Goal: Complete application form: Complete application form

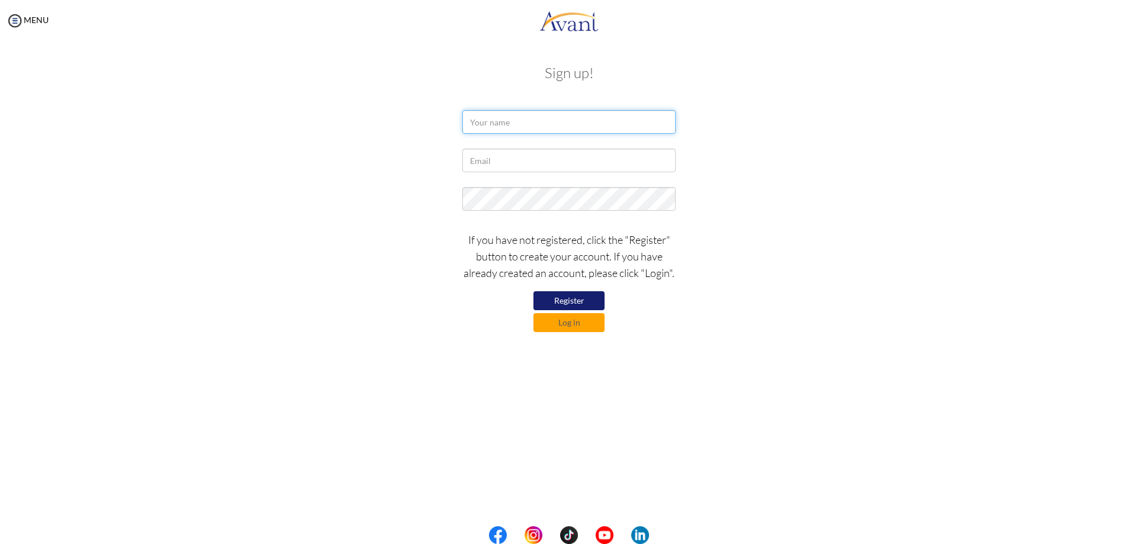
click at [560, 129] on input "text" at bounding box center [568, 122] width 213 height 24
type input "Mildred"
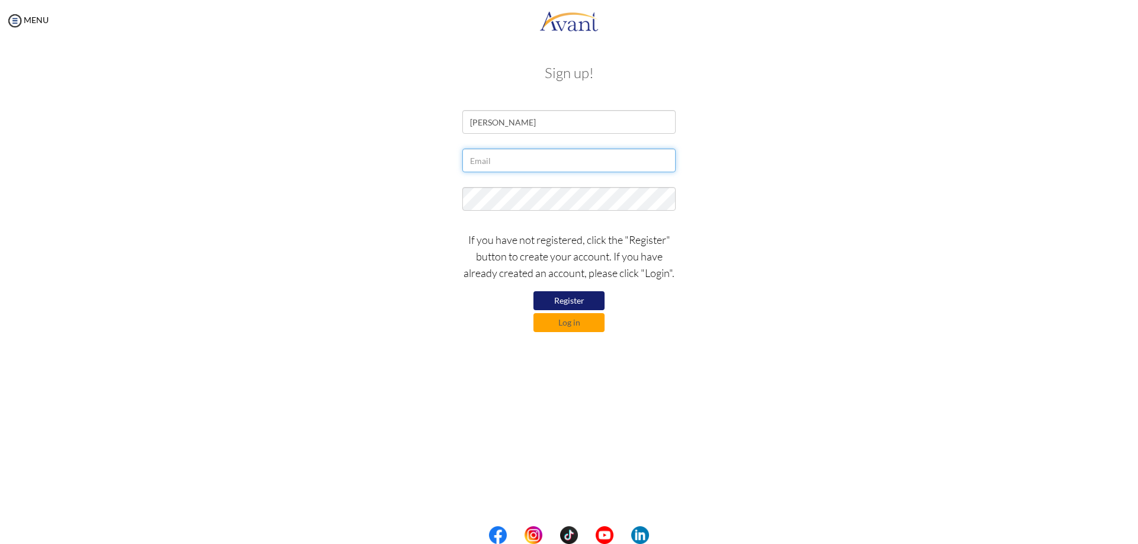
drag, startPoint x: 560, startPoint y: 134, endPoint x: 534, endPoint y: 158, distance: 35.6
click at [534, 158] on input "text" at bounding box center [568, 161] width 213 height 24
click at [474, 161] on input "text" at bounding box center [568, 161] width 213 height 24
type input "mildredtuyay@gmail.com"
click at [556, 329] on button "Log in" at bounding box center [568, 322] width 71 height 19
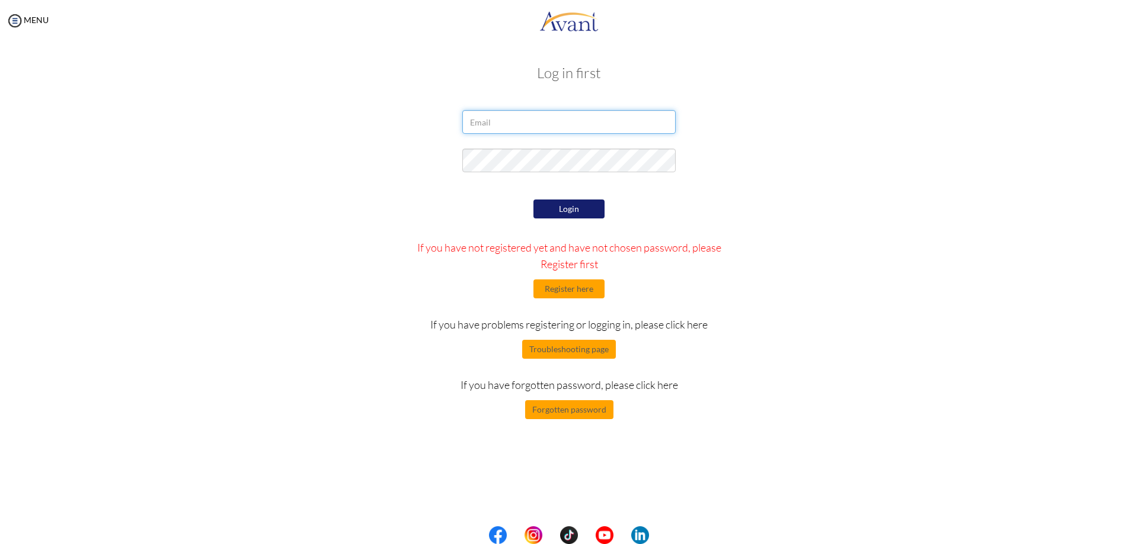
click at [505, 129] on input "email" at bounding box center [568, 122] width 213 height 24
type input "gurl_styx@yahoo.com"
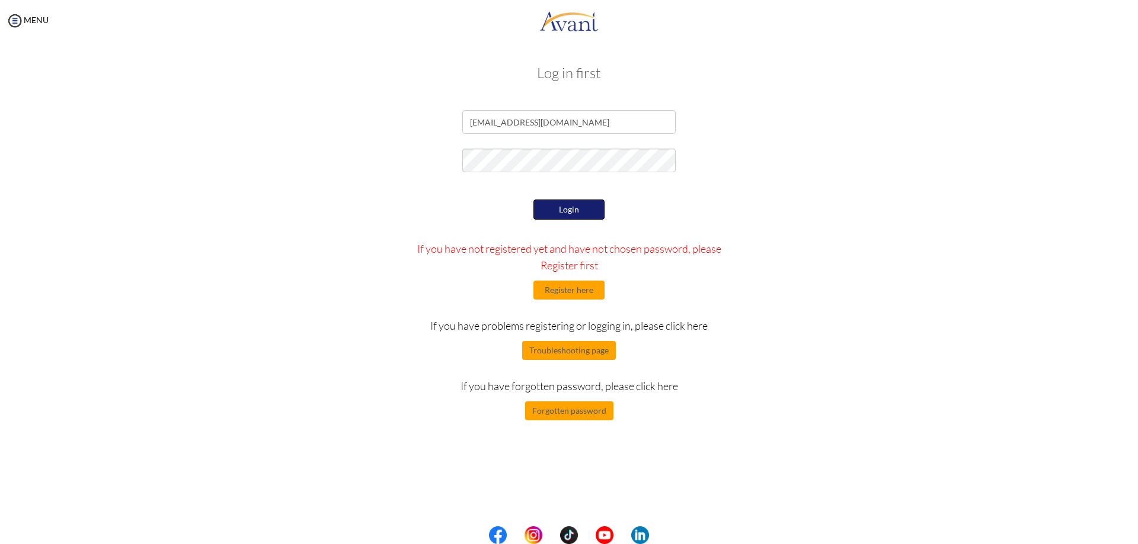
click at [544, 213] on button "Login" at bounding box center [568, 210] width 71 height 20
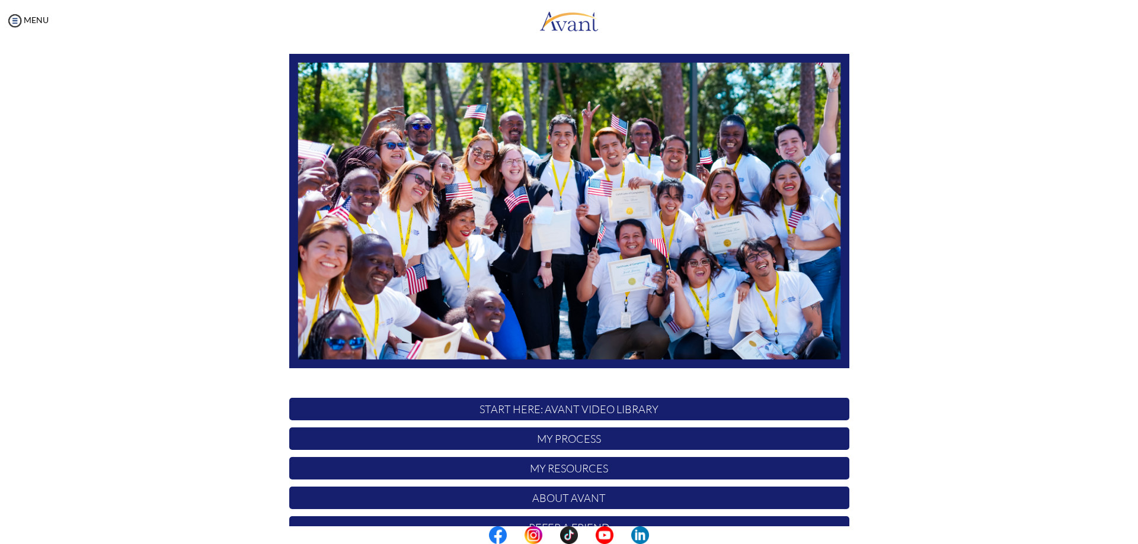
scroll to position [114, 0]
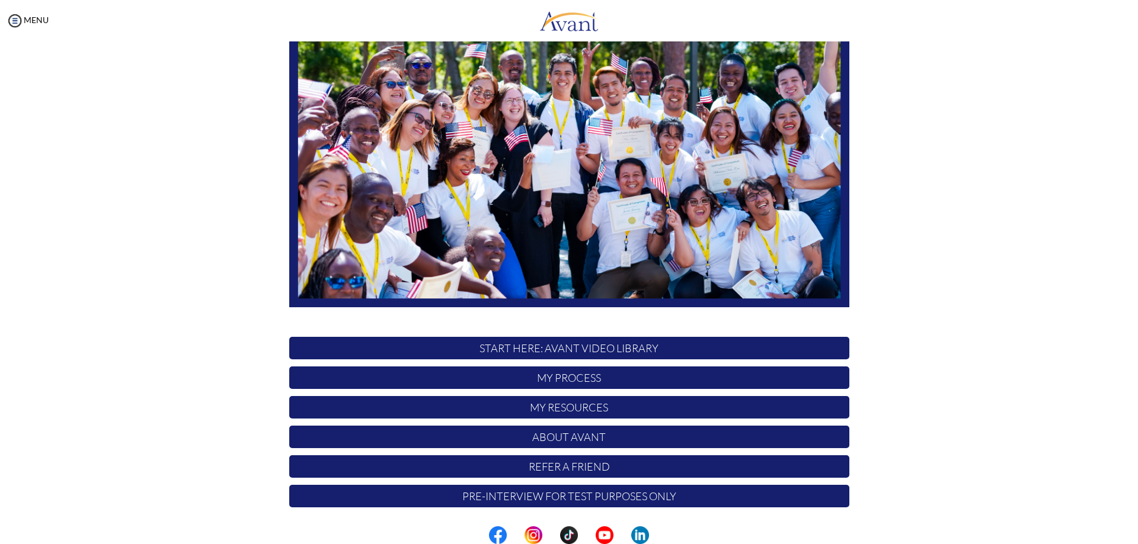
drag, startPoint x: 594, startPoint y: 379, endPoint x: 642, endPoint y: 359, distance: 52.0
click at [595, 379] on p "My Process" at bounding box center [569, 378] width 560 height 23
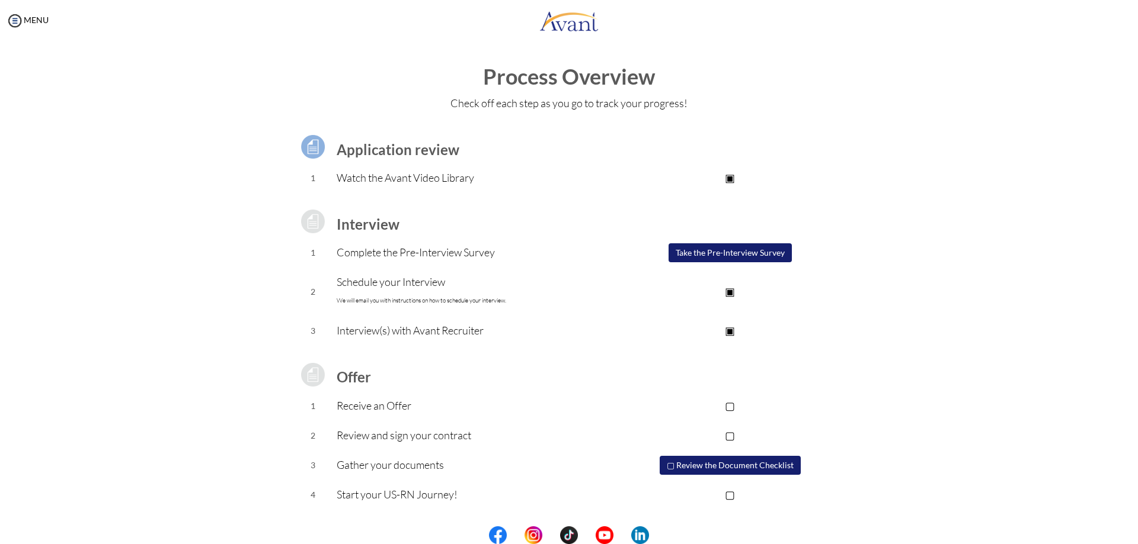
click at [358, 182] on p "Watch the Avant Video Library" at bounding box center [474, 177] width 274 height 17
click at [369, 258] on p "Complete the Pre-Interview Survey" at bounding box center [474, 252] width 274 height 17
click at [422, 294] on p "Schedule your Interview We will email you with instructions on how to schedule …" at bounding box center [474, 292] width 274 height 36
click at [421, 330] on p "Interview(s) with Avant Recruiter" at bounding box center [474, 330] width 274 height 17
click at [18, 28] on img at bounding box center [15, 21] width 18 height 18
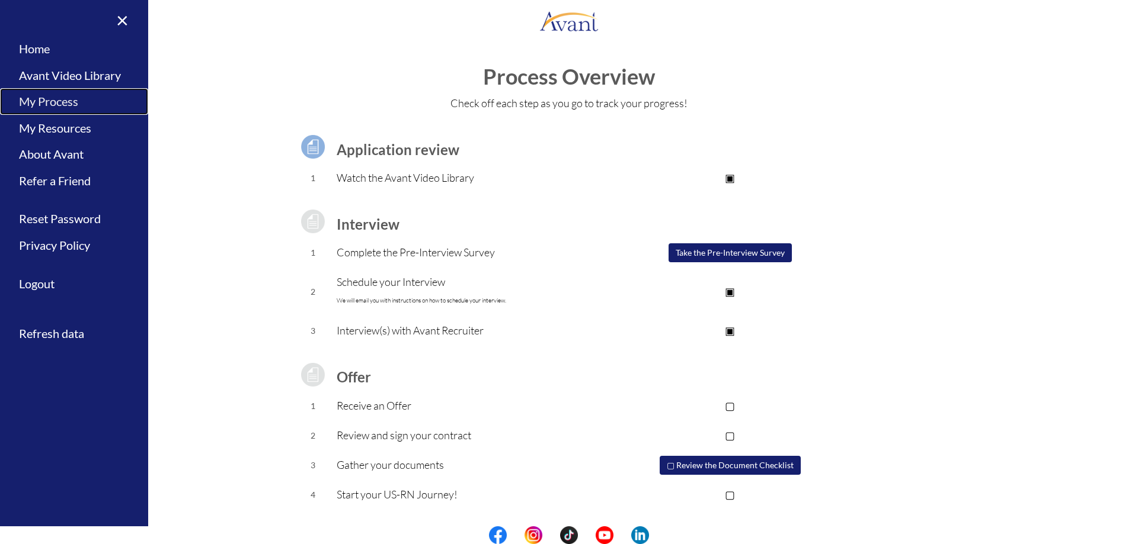
click at [59, 103] on link "My Process" at bounding box center [74, 101] width 148 height 27
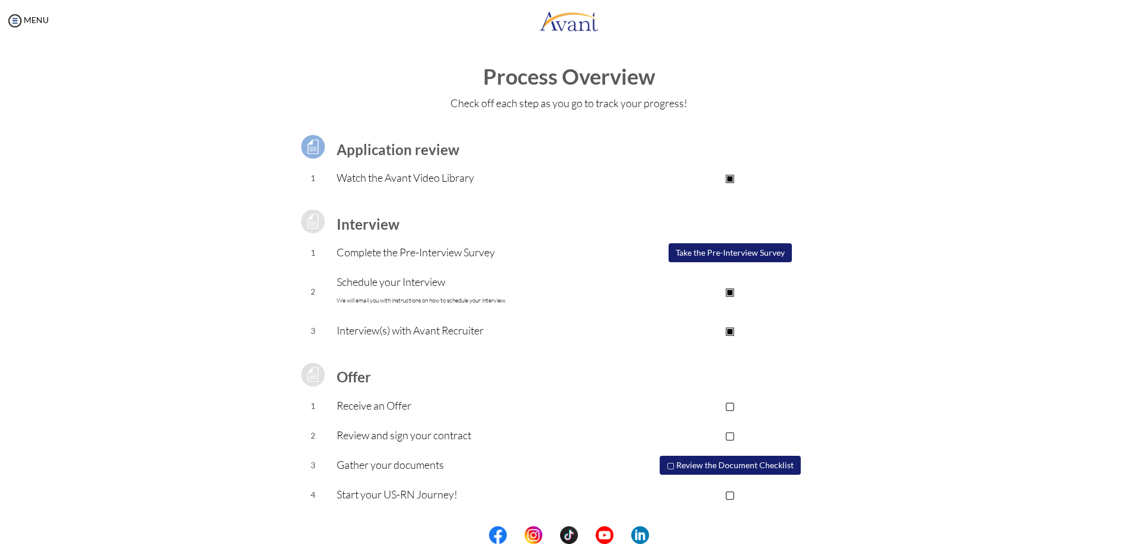
click at [729, 254] on button "Take the Pre-Interview Survey" at bounding box center [729, 252] width 123 height 19
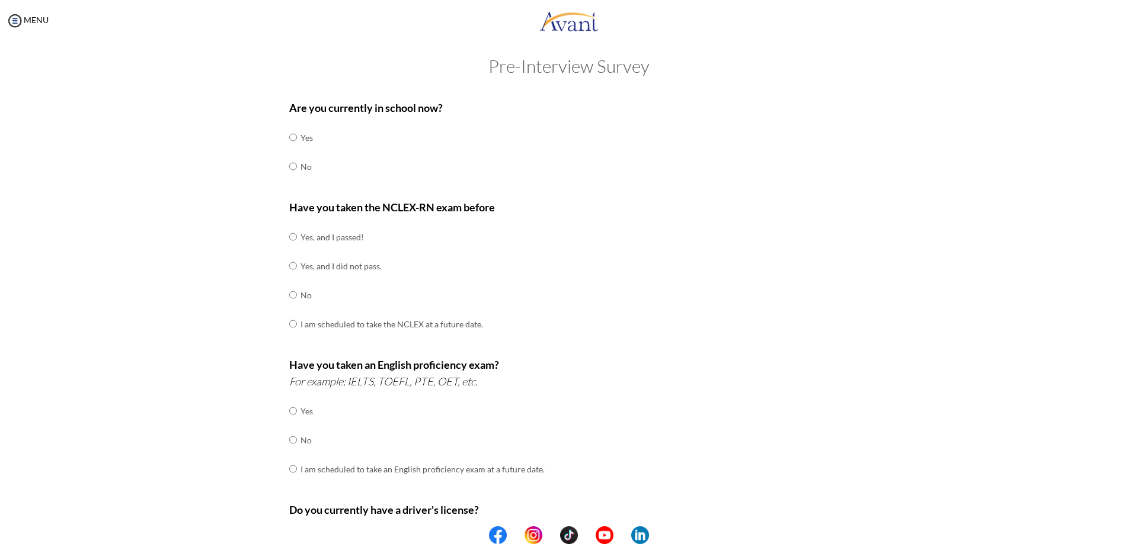
scroll to position [0, 0]
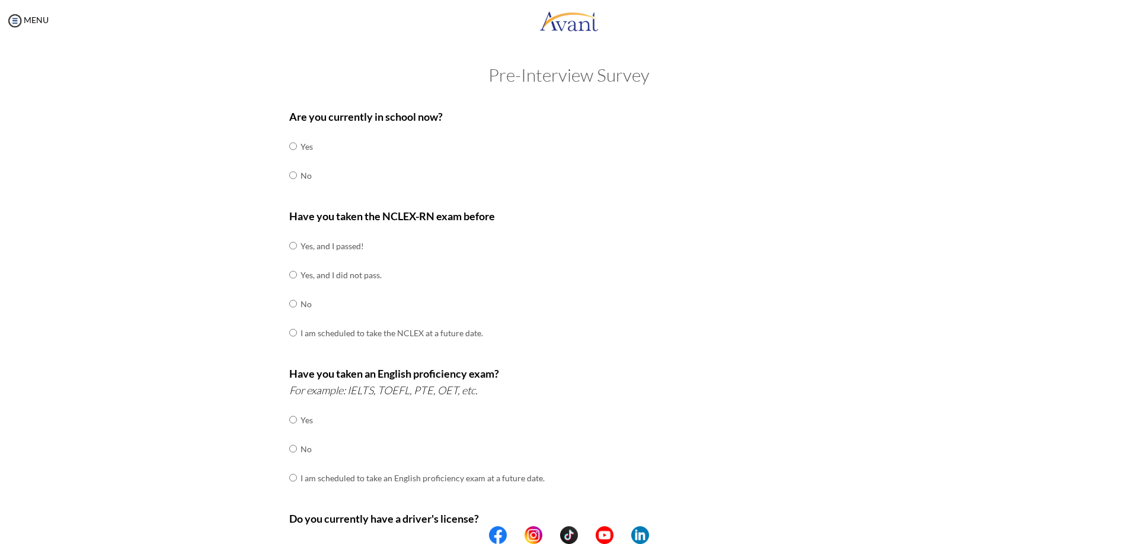
click at [302, 177] on td "No" at bounding box center [306, 175] width 12 height 29
click at [291, 178] on input "radio" at bounding box center [293, 176] width 8 height 24
radio input "true"
click at [289, 248] on input "radio" at bounding box center [293, 246] width 8 height 24
radio input "true"
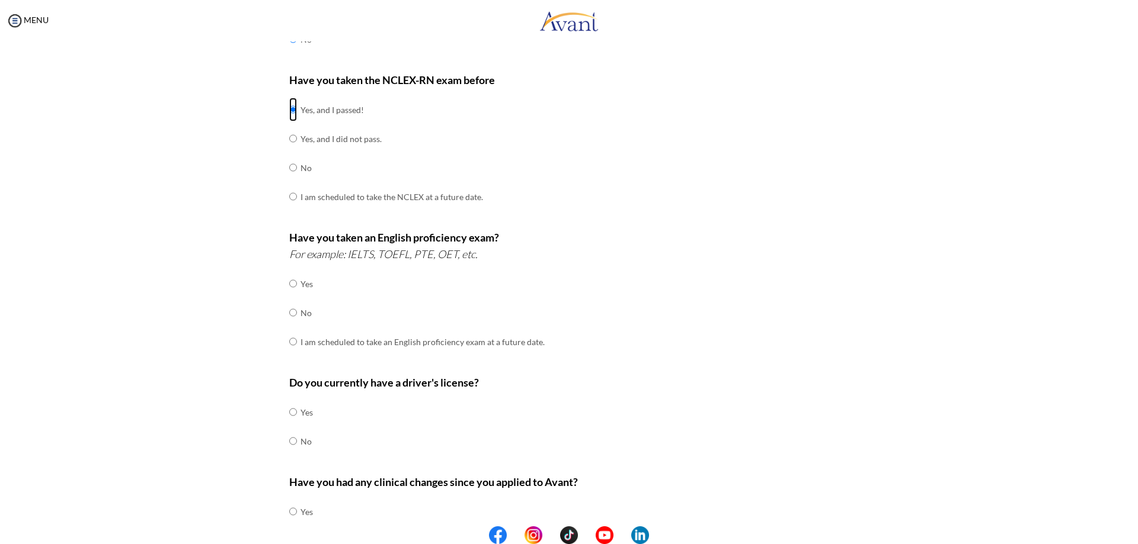
scroll to position [178, 0]
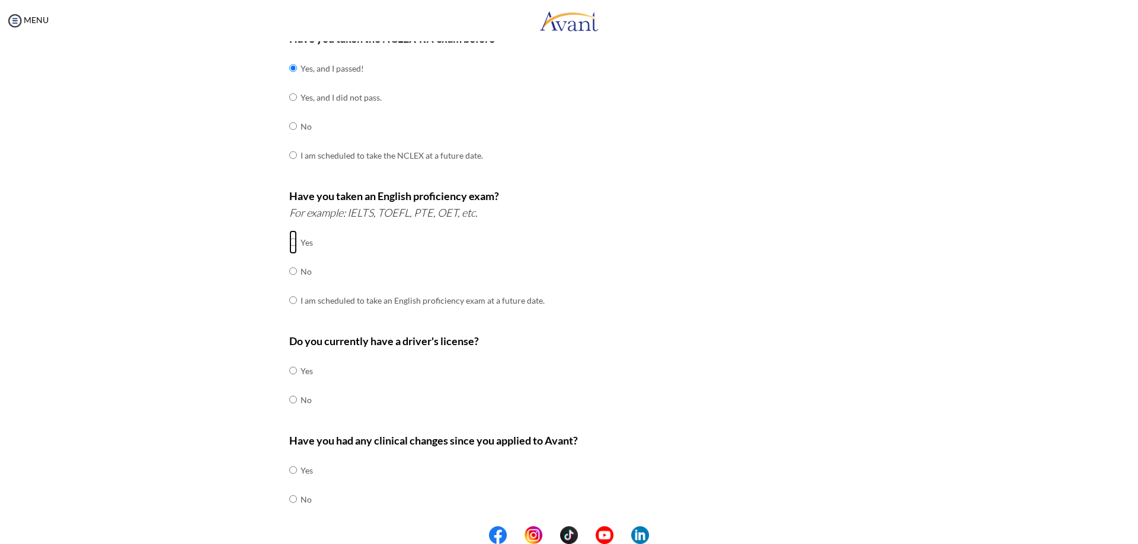
click at [289, 241] on input "radio" at bounding box center [293, 242] width 8 height 24
radio input "true"
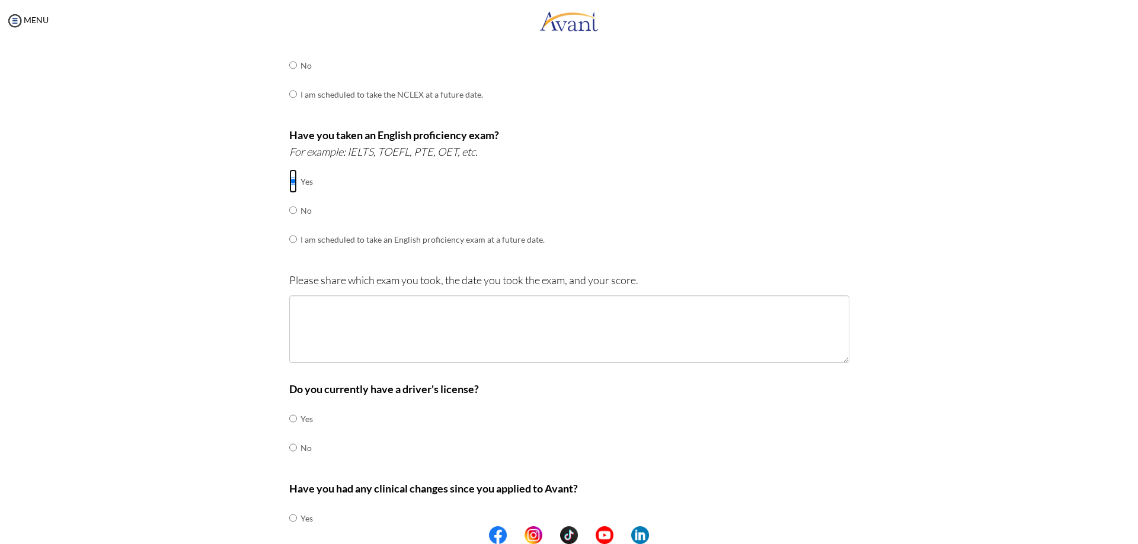
scroll to position [323, 0]
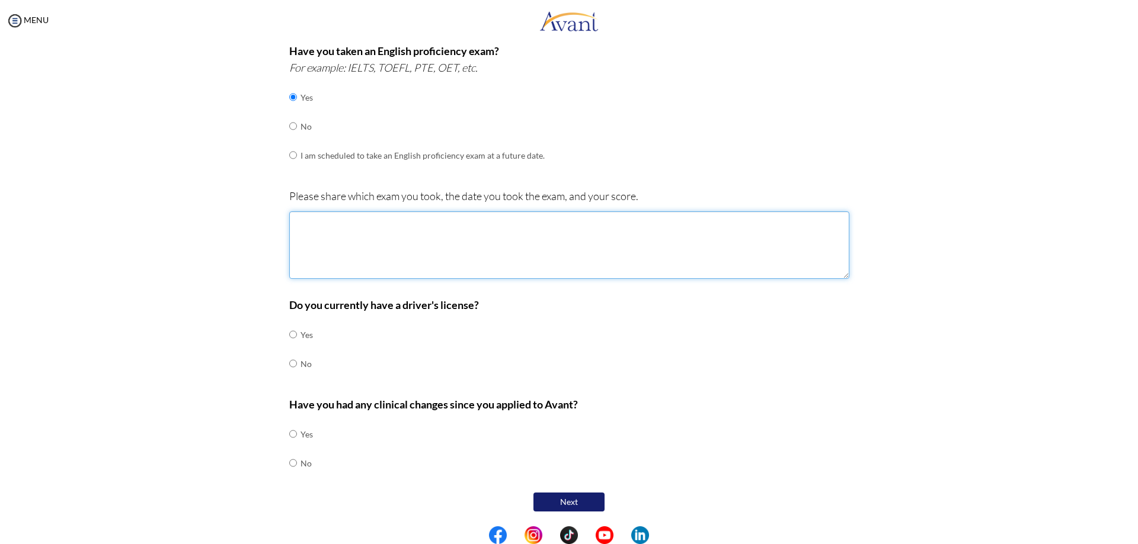
click at [400, 239] on textarea at bounding box center [569, 246] width 560 height 68
type textarea "OET but expired"
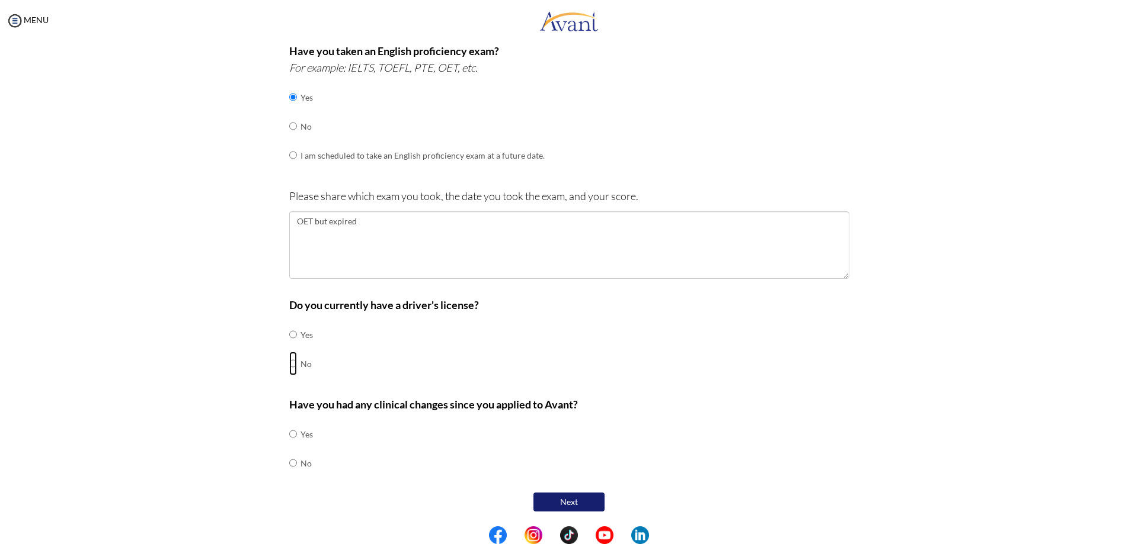
click at [291, 364] on input "radio" at bounding box center [293, 364] width 8 height 24
radio input "true"
drag, startPoint x: 301, startPoint y: 463, endPoint x: 287, endPoint y: 465, distance: 14.3
click at [300, 464] on td "No" at bounding box center [306, 463] width 12 height 29
drag, startPoint x: 284, startPoint y: 465, endPoint x: 314, endPoint y: 470, distance: 30.0
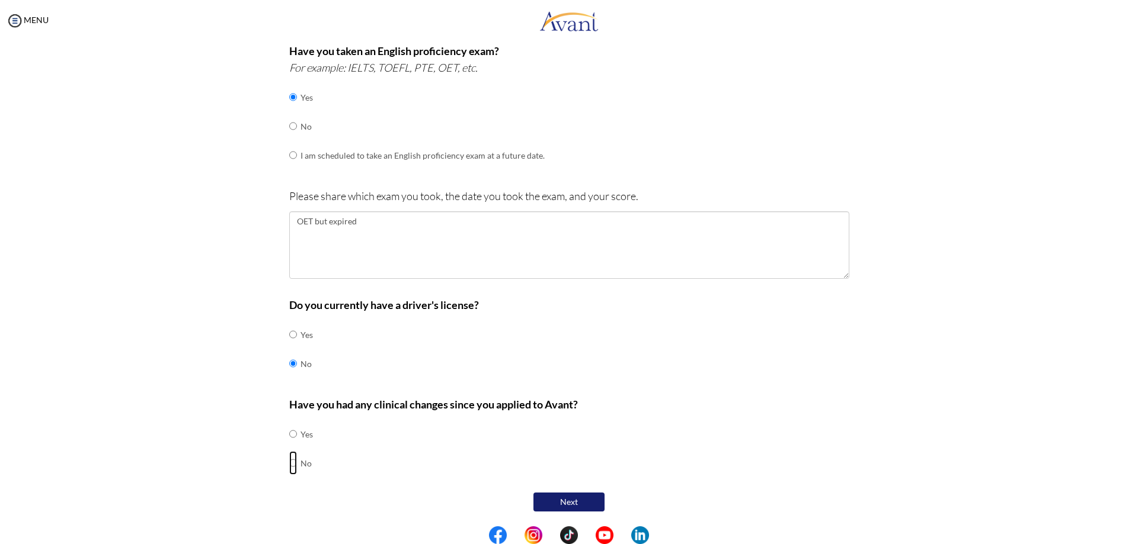
click at [289, 466] on input "radio" at bounding box center [293, 463] width 8 height 24
radio input "true"
click at [593, 510] on button "Next" at bounding box center [568, 502] width 71 height 19
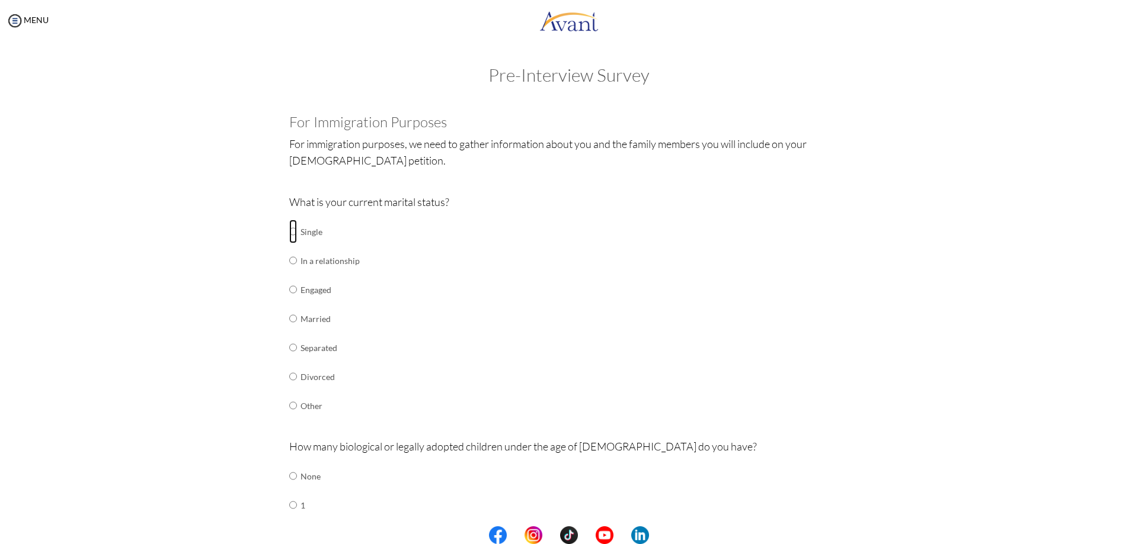
click at [289, 230] on input "radio" at bounding box center [293, 232] width 8 height 24
radio input "true"
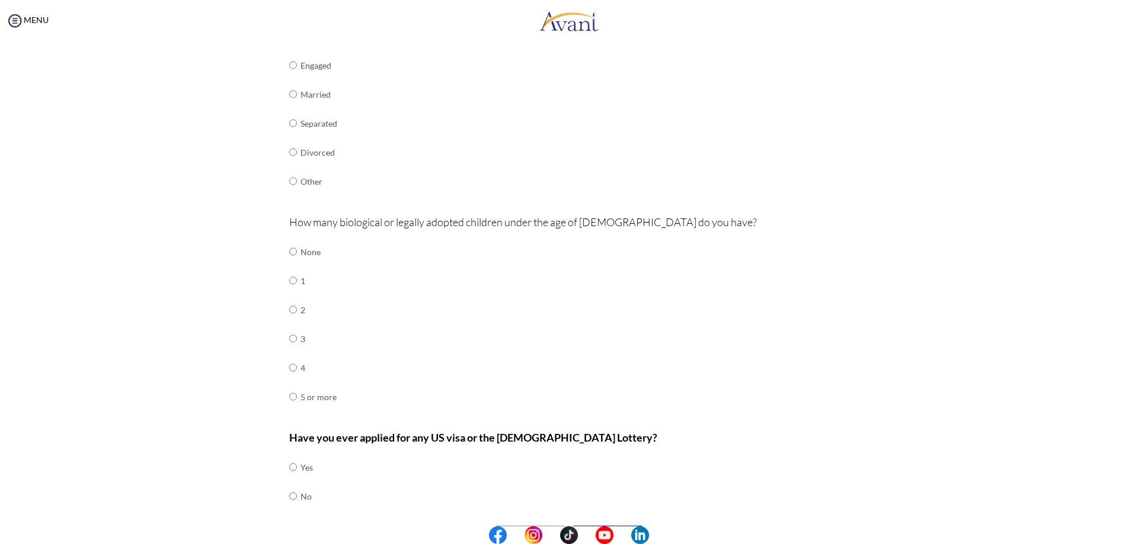
scroll to position [237, 0]
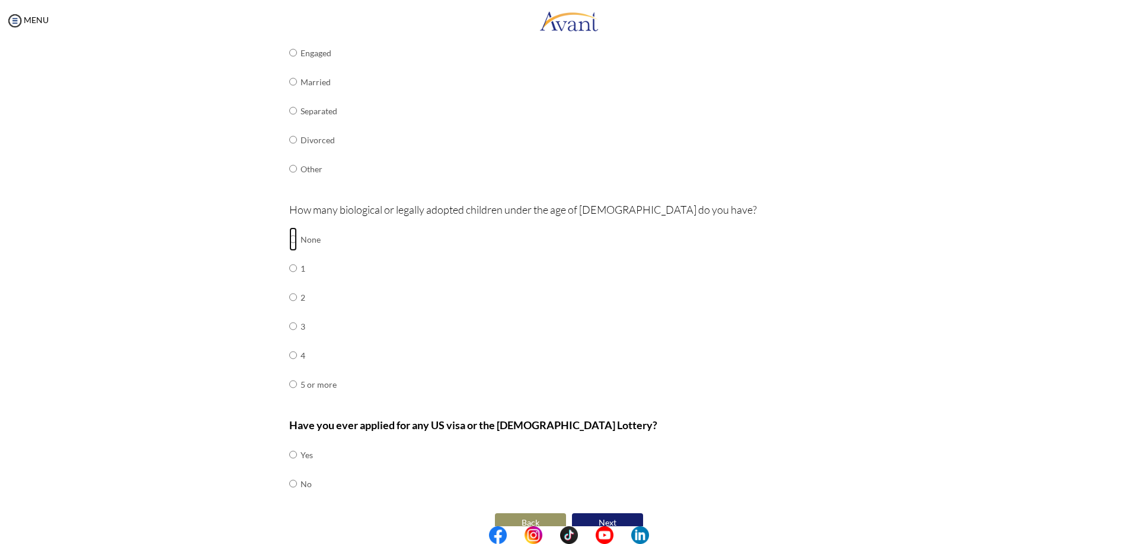
click at [289, 239] on input "radio" at bounding box center [293, 240] width 8 height 24
radio input "true"
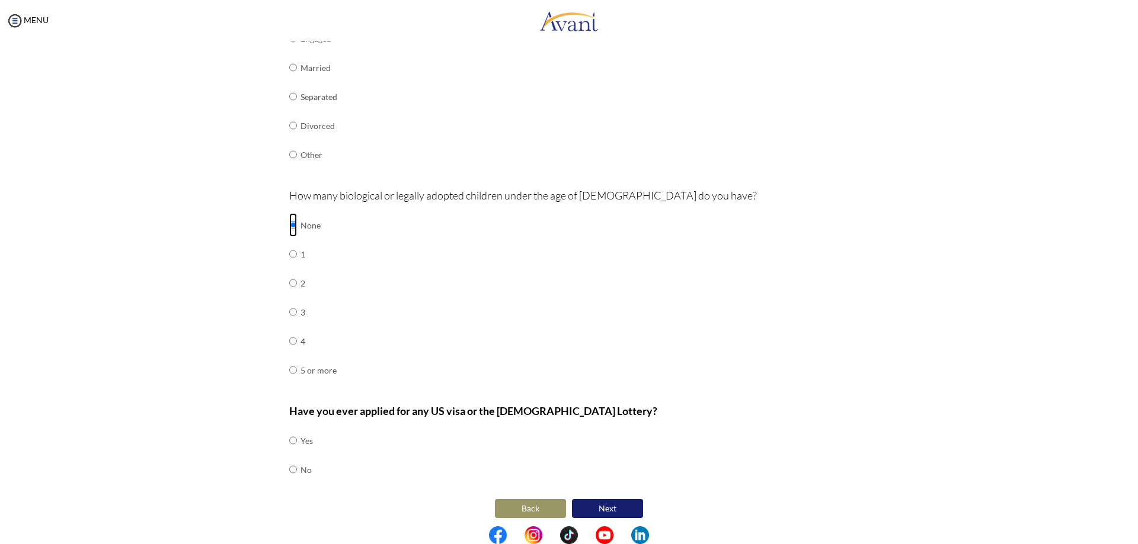
scroll to position [258, 0]
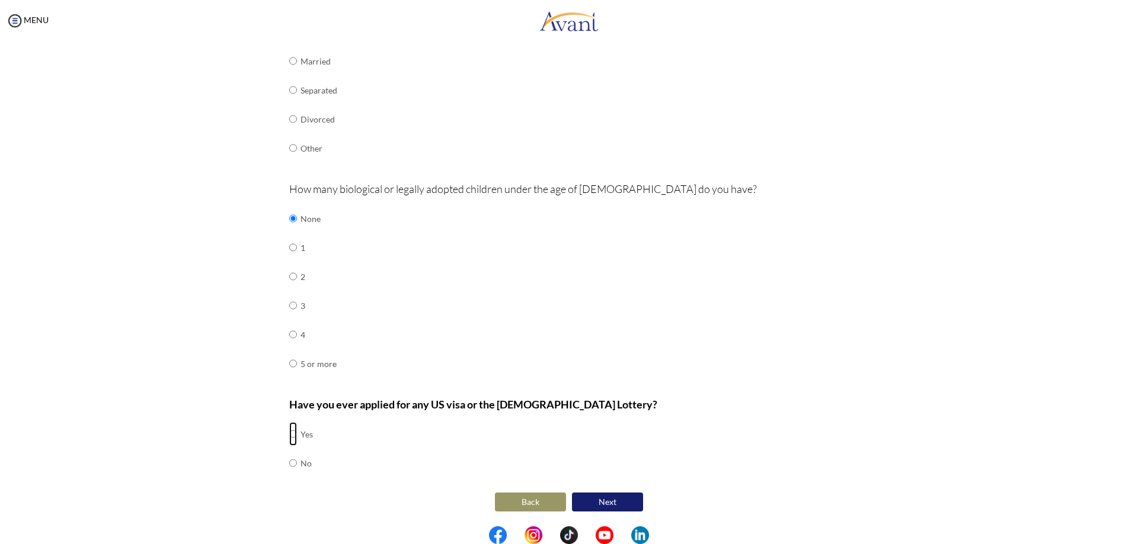
click at [289, 438] on input "radio" at bounding box center [293, 434] width 8 height 24
radio input "true"
click at [623, 501] on button "Next" at bounding box center [607, 502] width 71 height 19
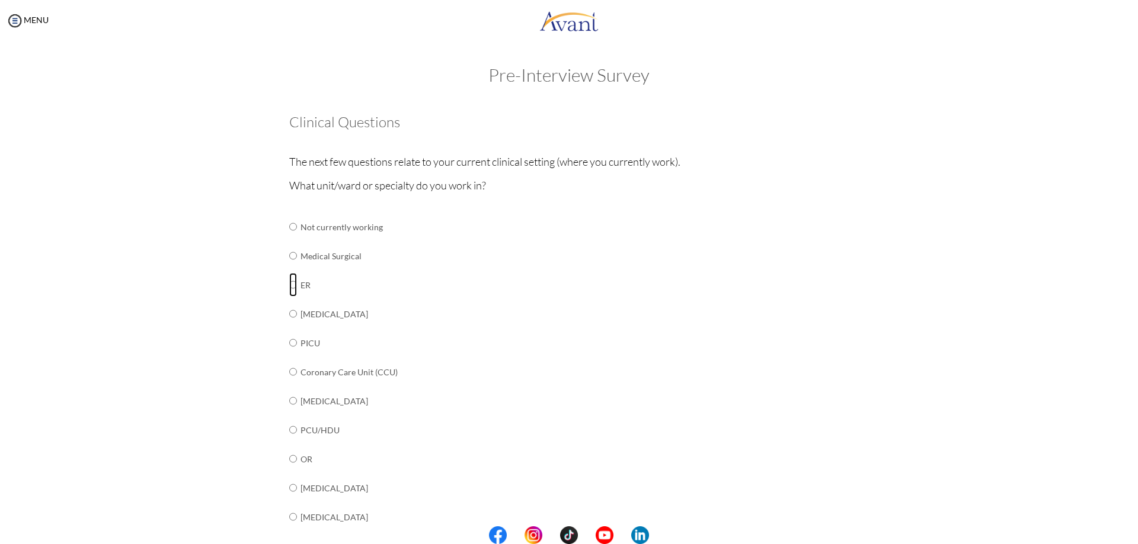
click at [289, 281] on input "radio" at bounding box center [293, 285] width 8 height 24
radio input "true"
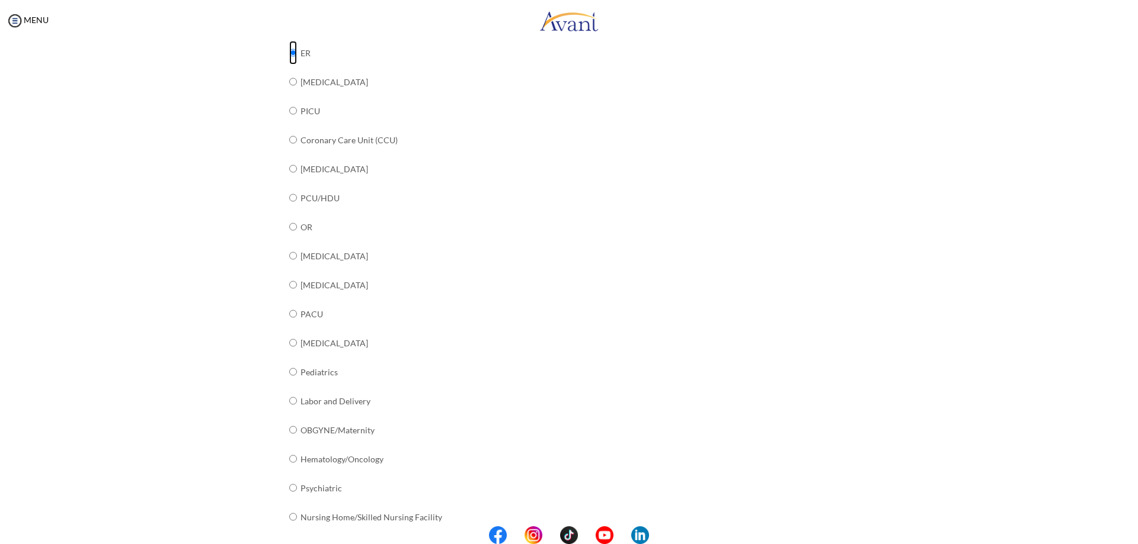
scroll to position [315, 0]
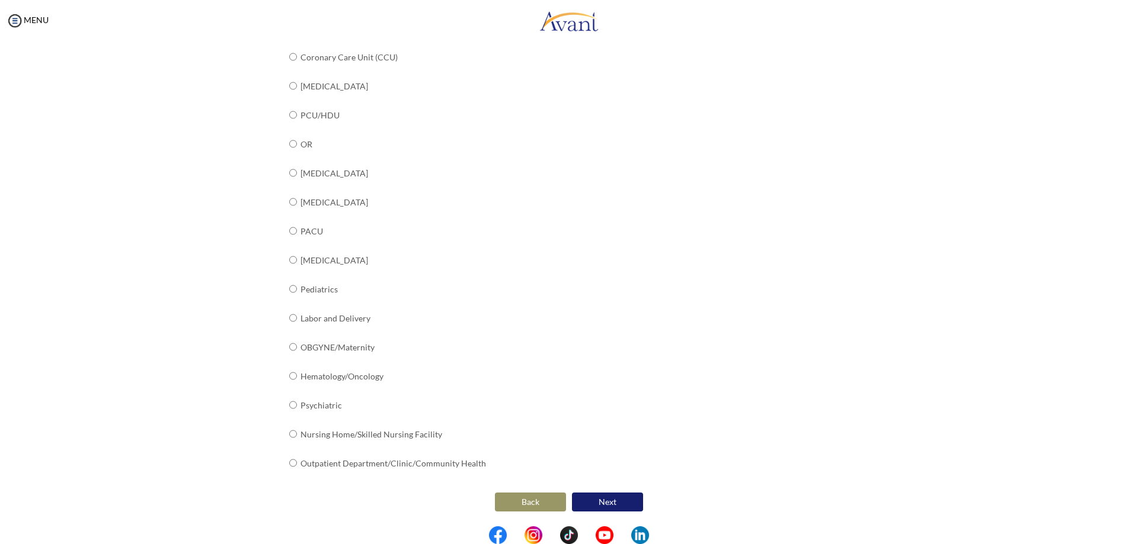
click at [624, 508] on button "Next" at bounding box center [607, 502] width 71 height 19
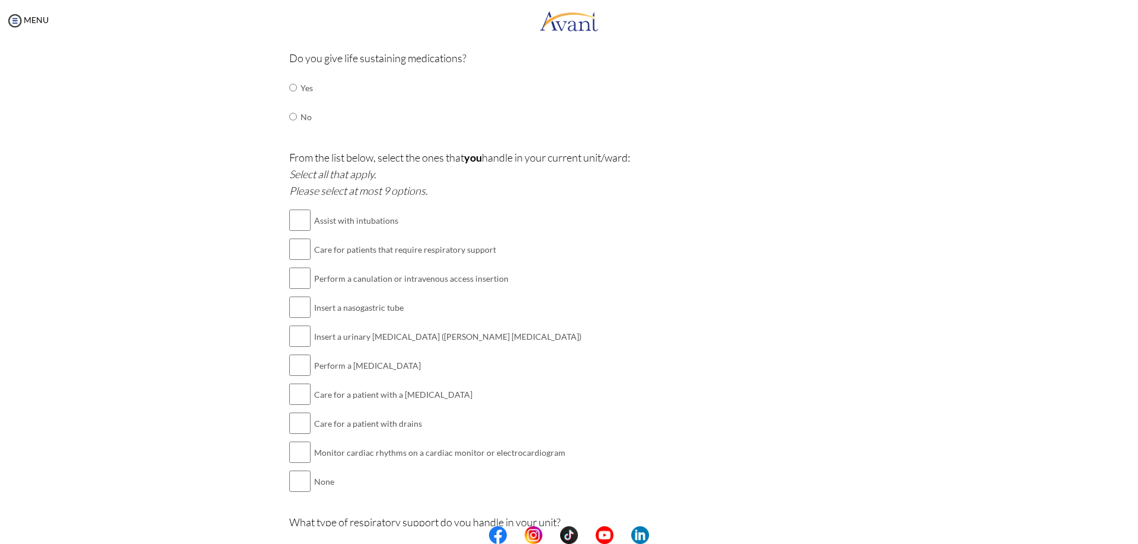
scroll to position [480, 0]
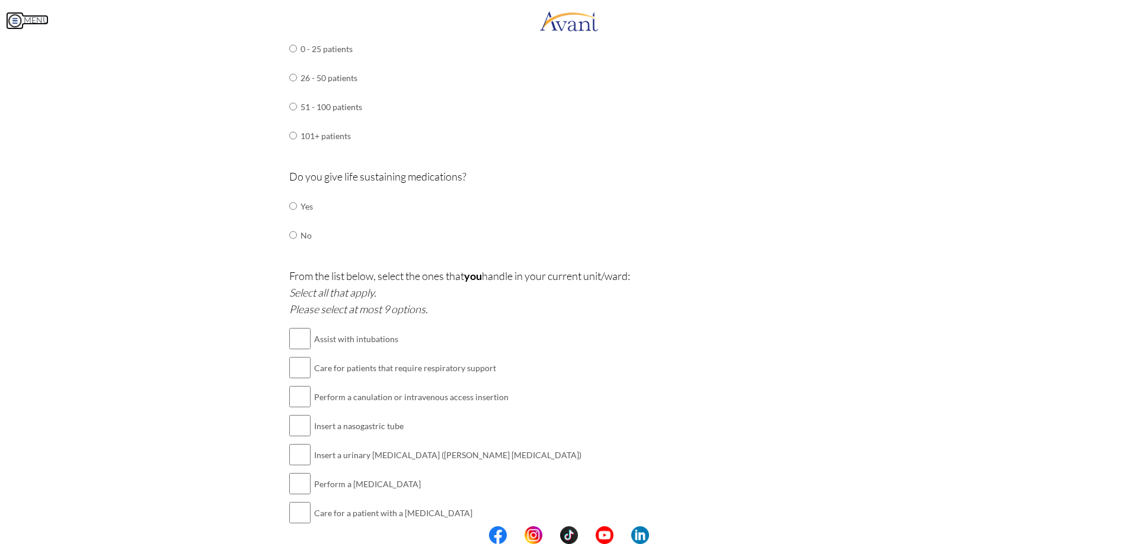
click at [17, 13] on img at bounding box center [15, 21] width 18 height 18
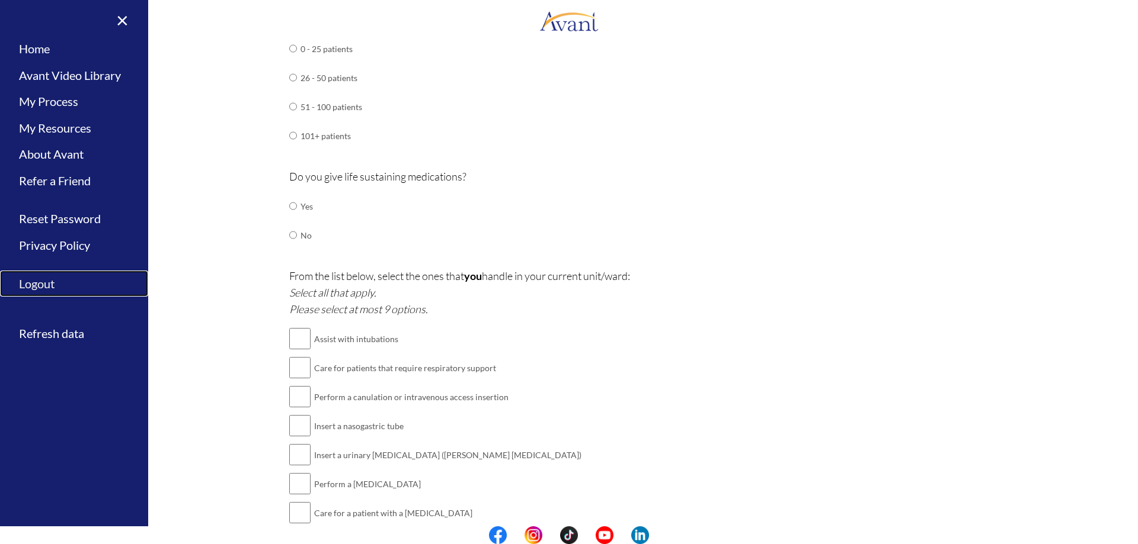
click at [56, 285] on link "Logout" at bounding box center [74, 284] width 148 height 27
